Goal: Transaction & Acquisition: Obtain resource

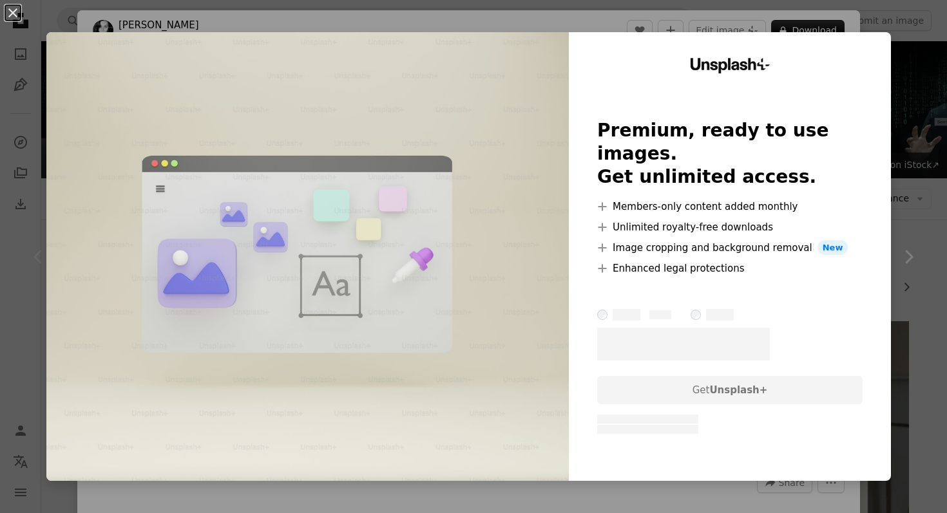
scroll to position [96, 0]
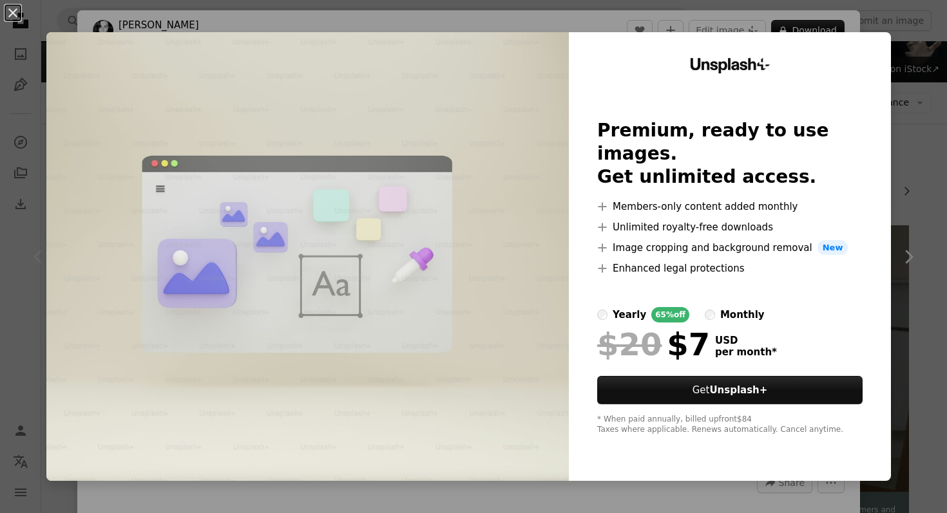
click at [934, 26] on div "An X shape Unsplash+ Premium, ready to use images. Get unlimited access. A plus…" at bounding box center [473, 256] width 947 height 513
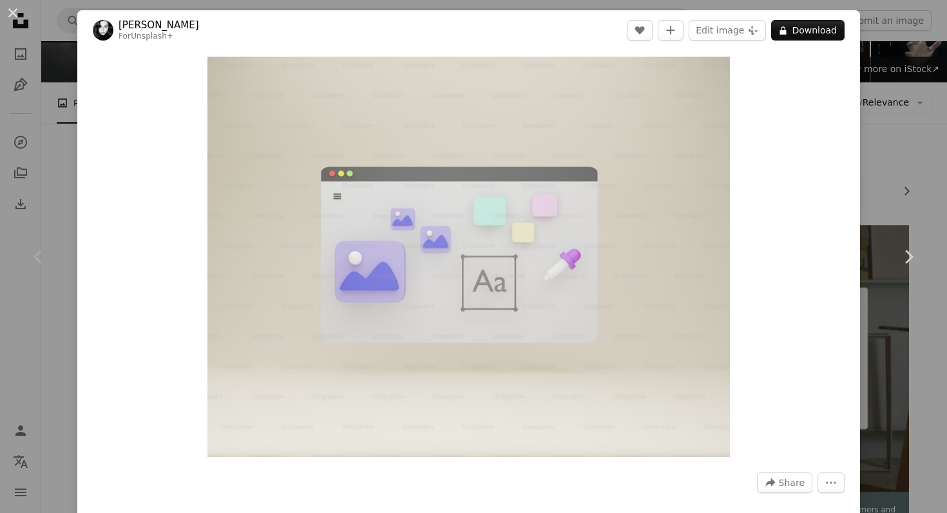
click at [937, 64] on div "An X shape Chevron left Chevron right [PERSON_NAME] For Unsplash+ A heart A plu…" at bounding box center [473, 256] width 947 height 513
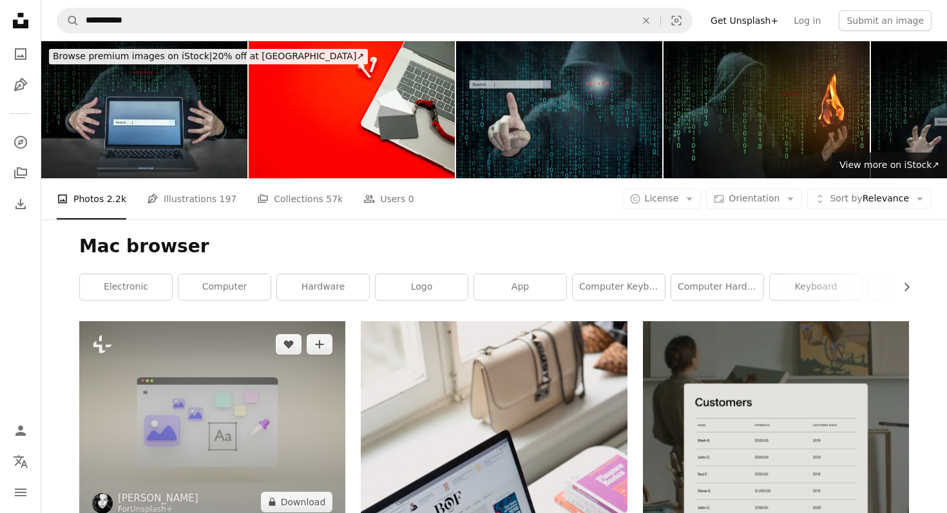
click at [294, 375] on img at bounding box center [212, 423] width 266 height 204
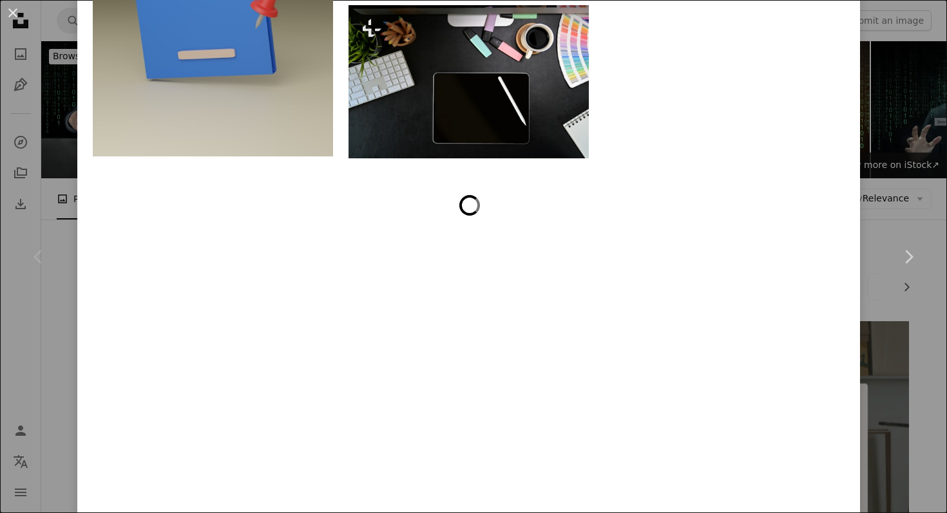
scroll to position [4335, 0]
